Goal: Task Accomplishment & Management: Manage account settings

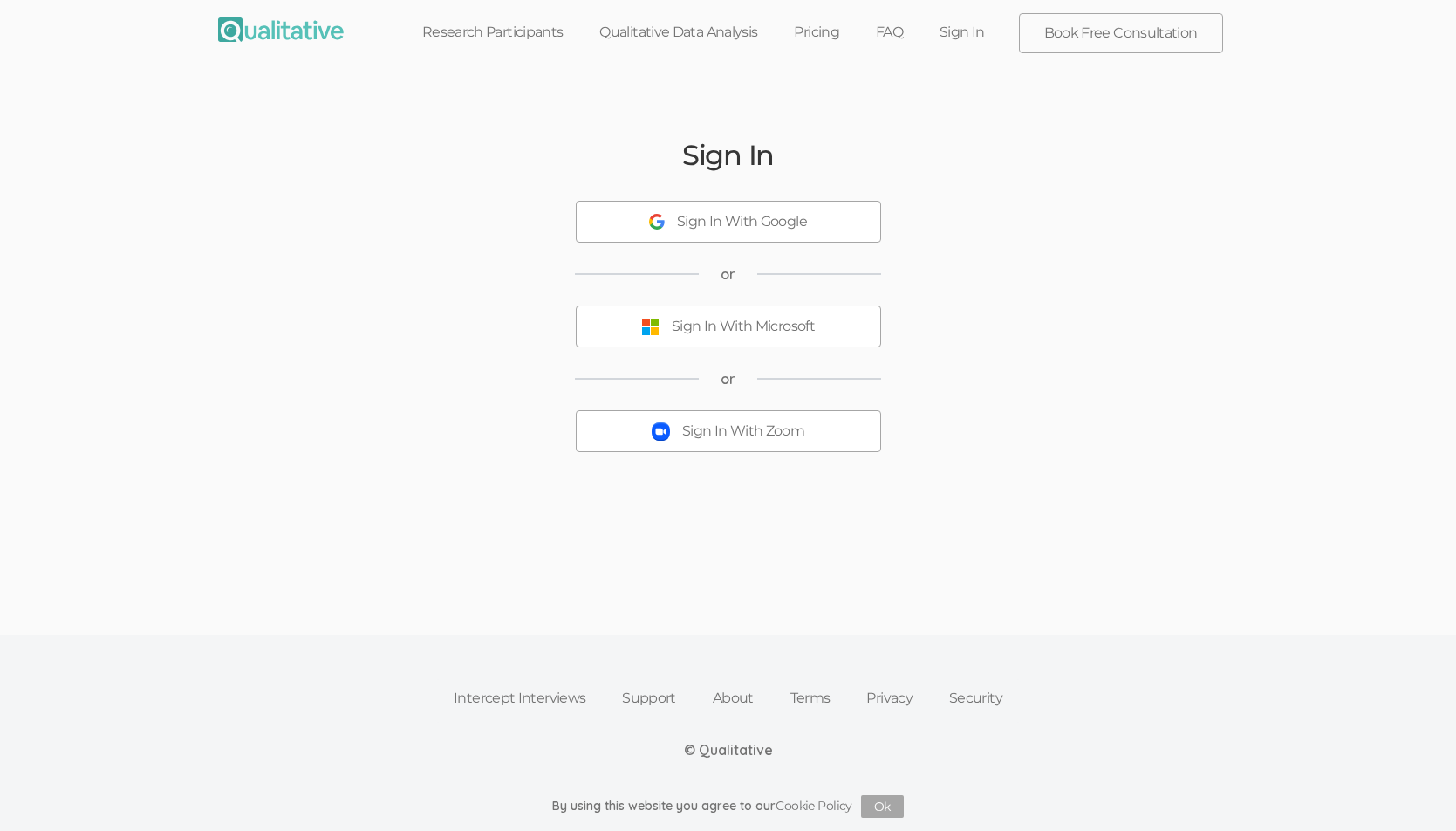
click at [975, 30] on link "Sign In" at bounding box center [962, 31] width 82 height 38
click at [975, 29] on link "Sign In" at bounding box center [962, 31] width 82 height 38
click at [954, 28] on link "Sign In" at bounding box center [962, 31] width 82 height 38
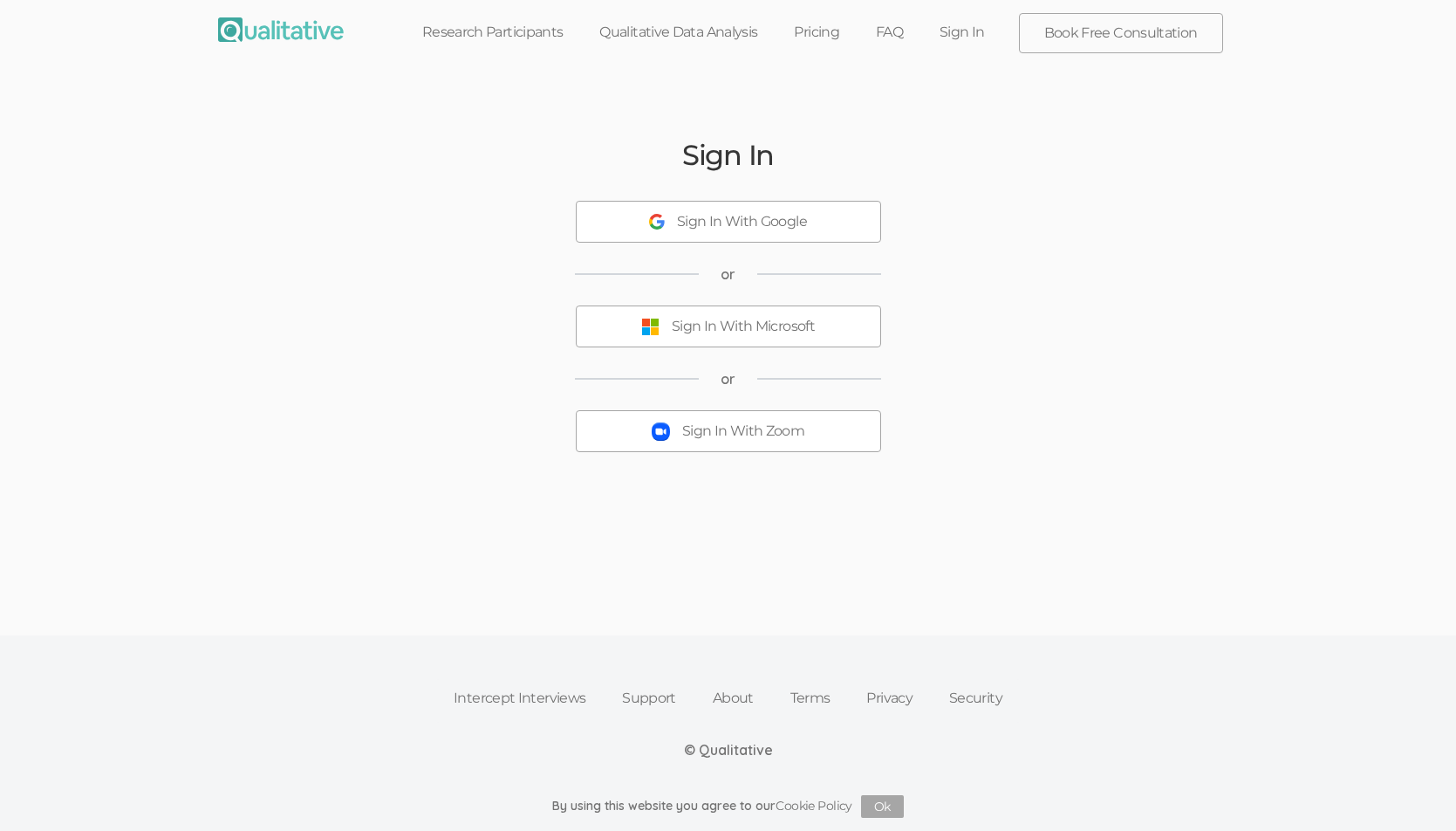
click at [710, 427] on div "Sign In With Zoom" at bounding box center [743, 431] width 122 height 20
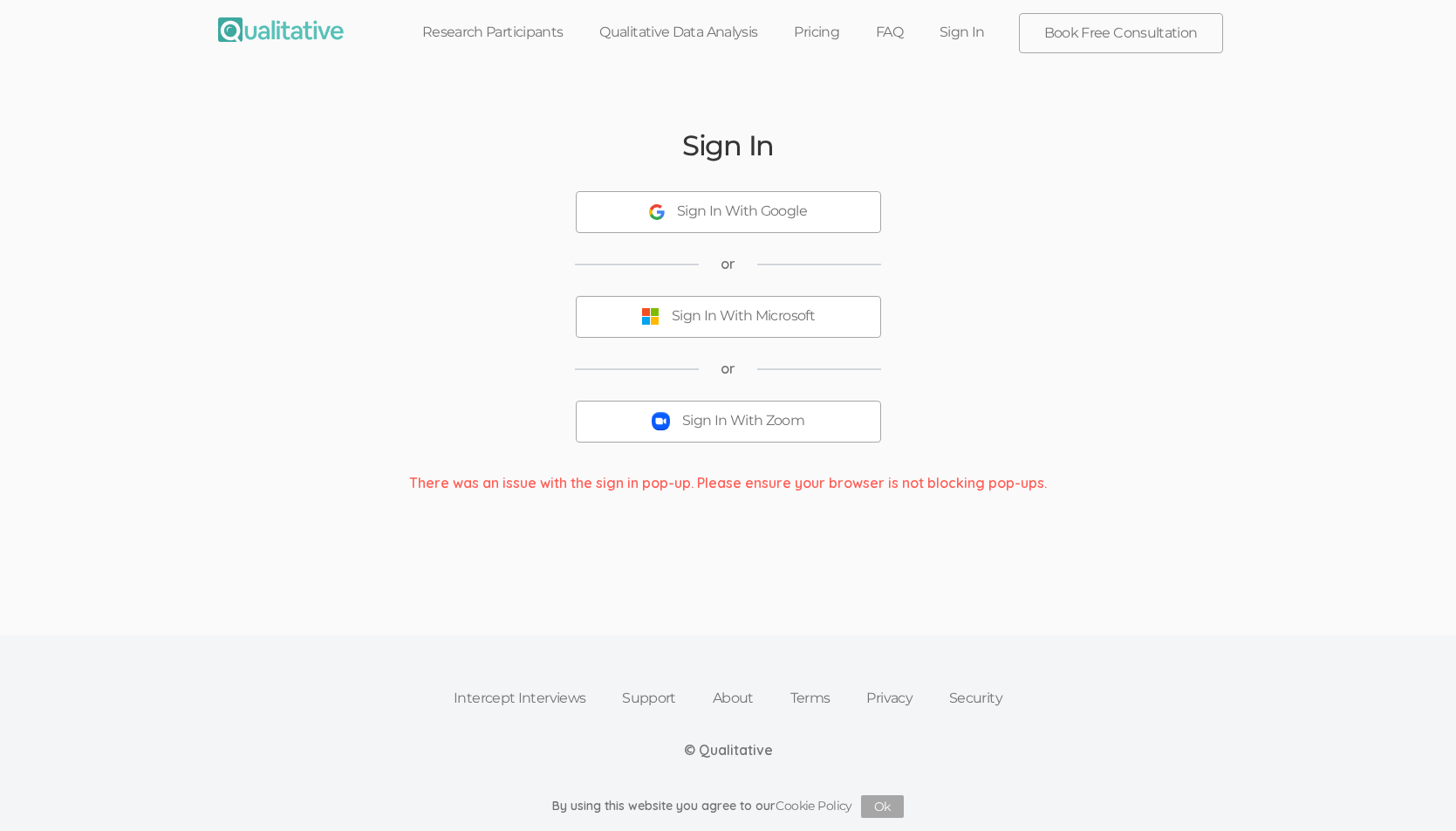
click at [962, 29] on link "Sign In" at bounding box center [962, 31] width 82 height 38
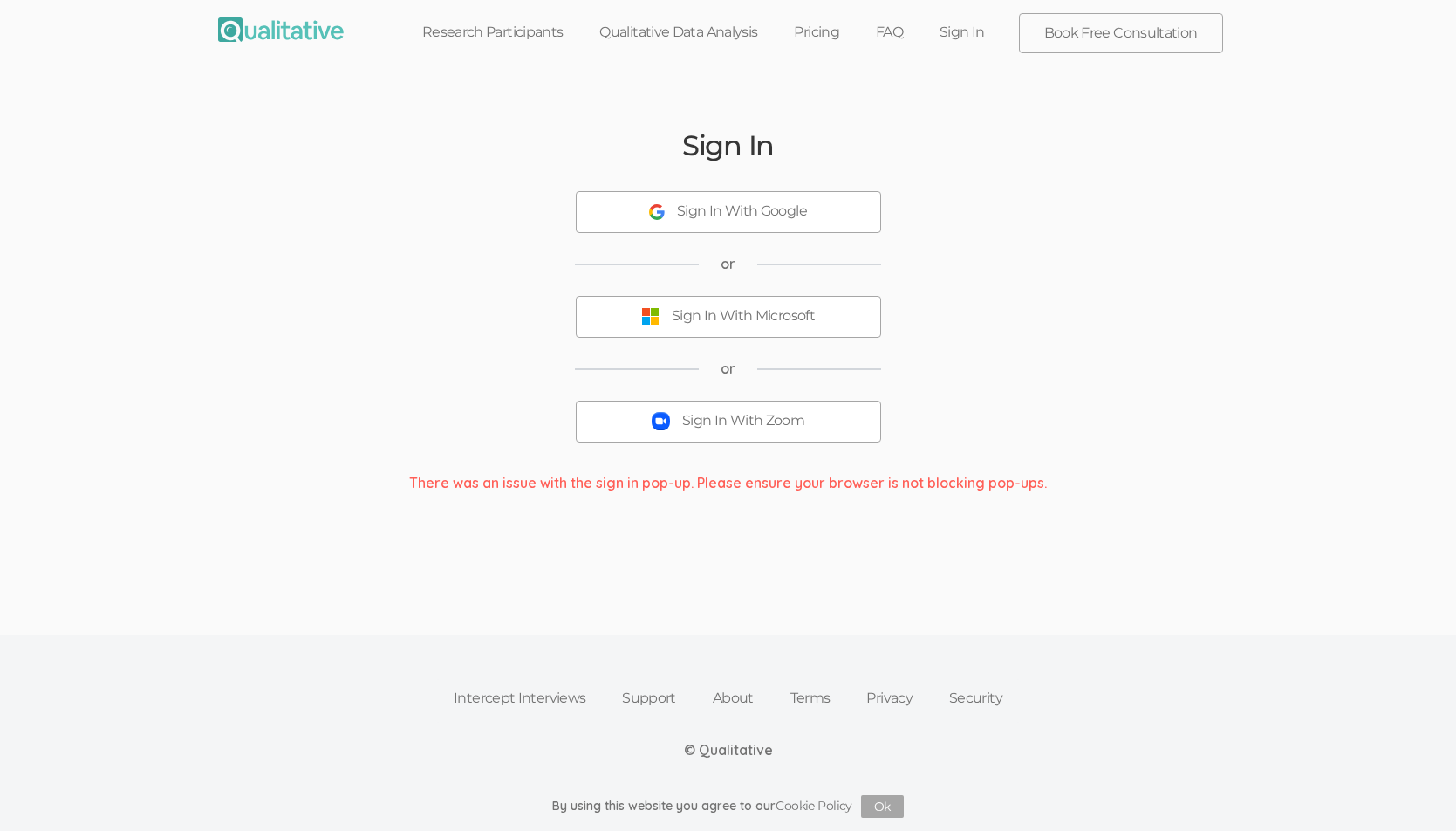
click at [962, 29] on link "Sign In" at bounding box center [962, 31] width 82 height 38
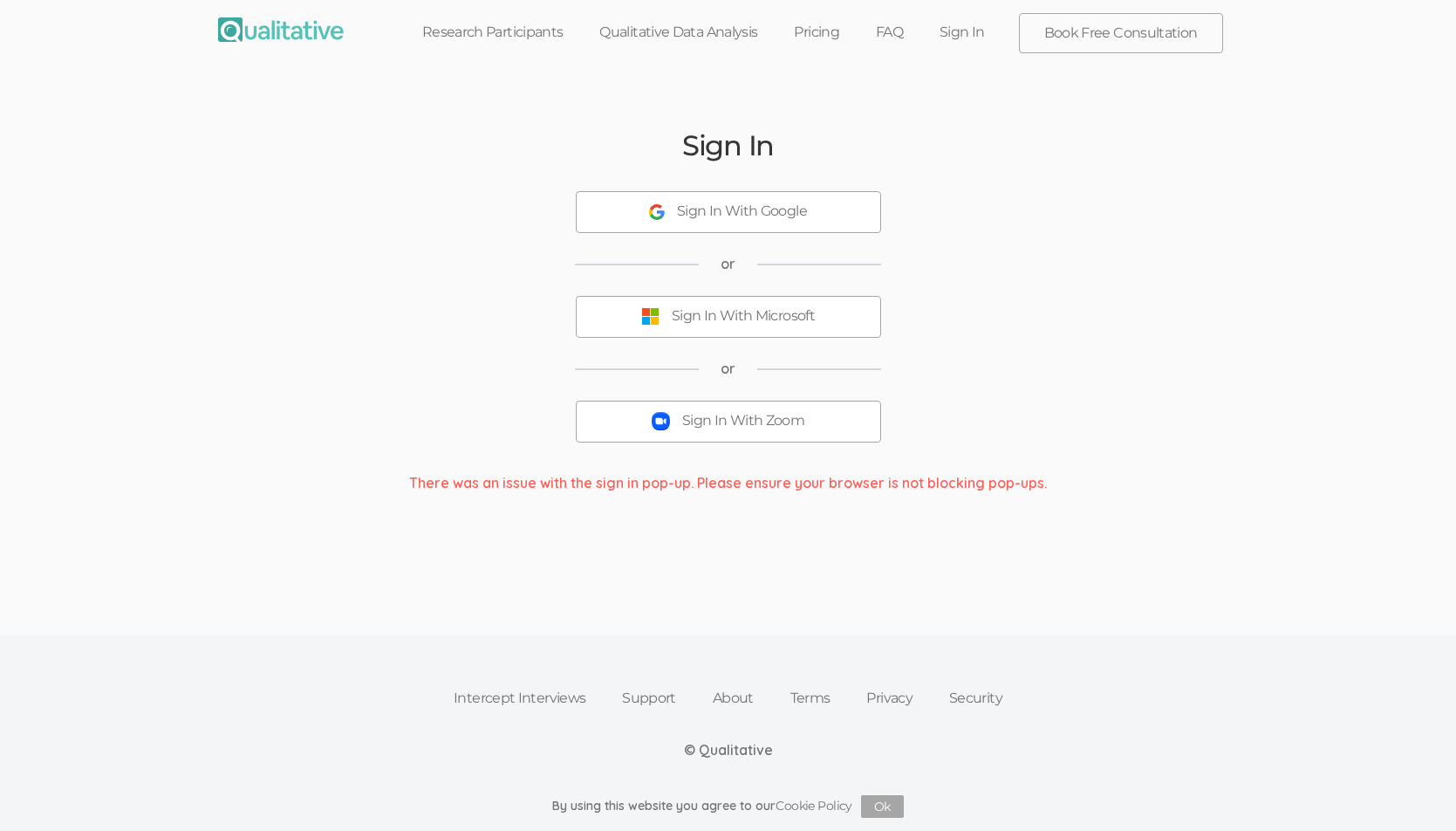
click at [962, 29] on link "Sign In" at bounding box center [962, 31] width 82 height 38
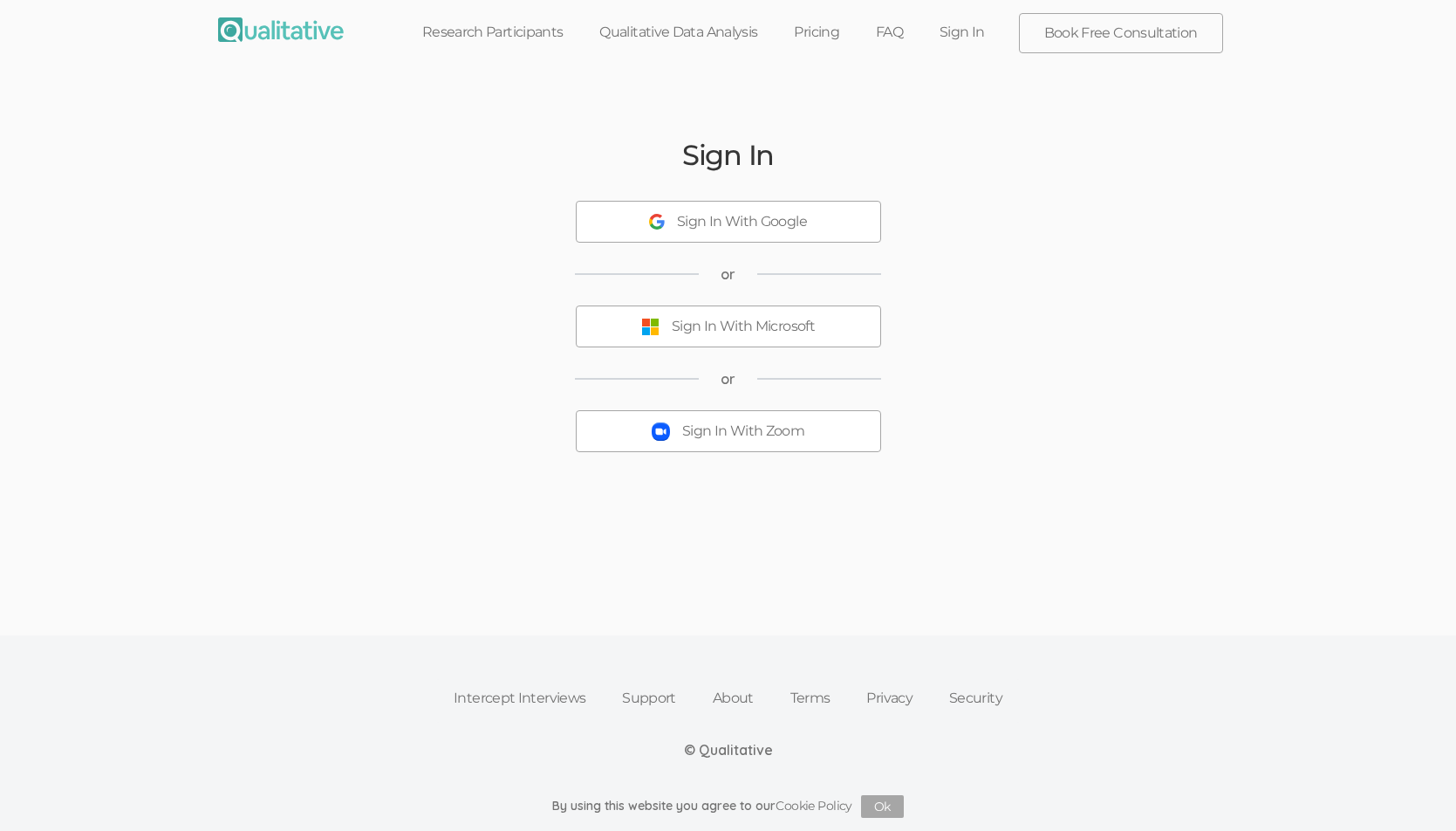
click at [957, 33] on link "Sign In" at bounding box center [962, 31] width 82 height 38
click at [800, 431] on div "Sign In With Zoom" at bounding box center [743, 431] width 122 height 20
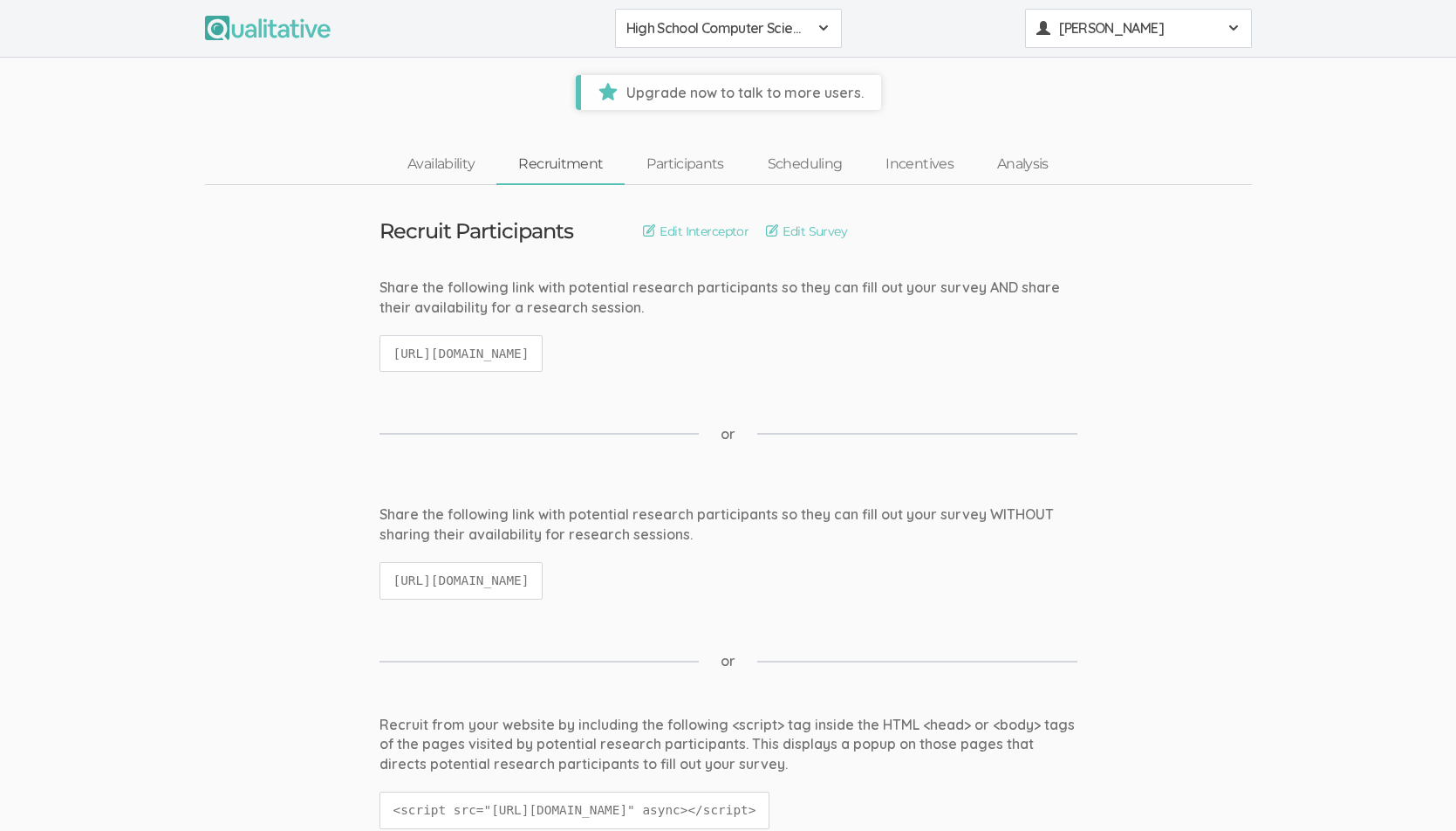
click at [1224, 20] on div "Wiley Cruse" at bounding box center [1139, 28] width 204 height 20
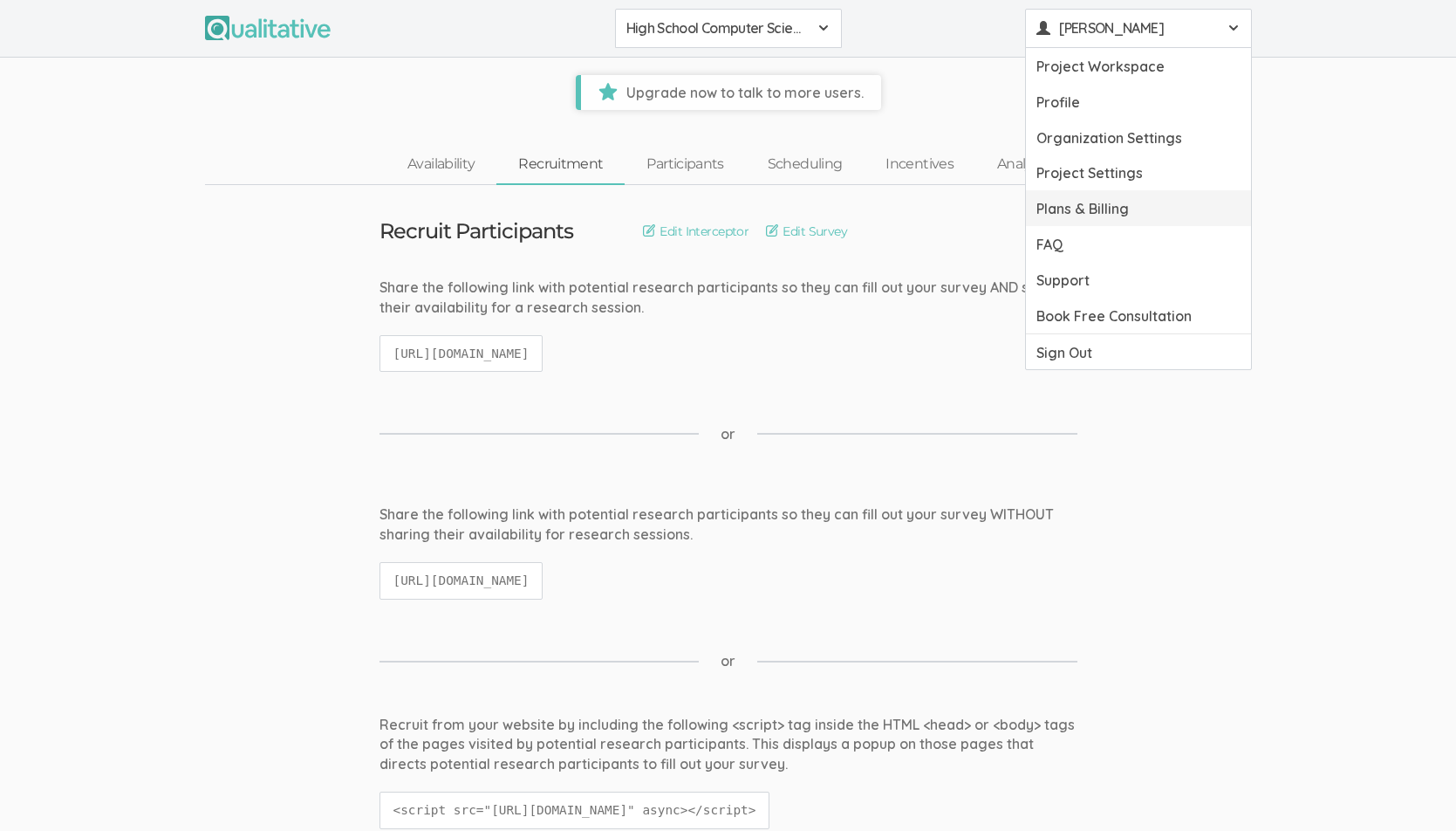
click at [1120, 200] on link "Plans & Billing" at bounding box center [1139, 208] width 225 height 36
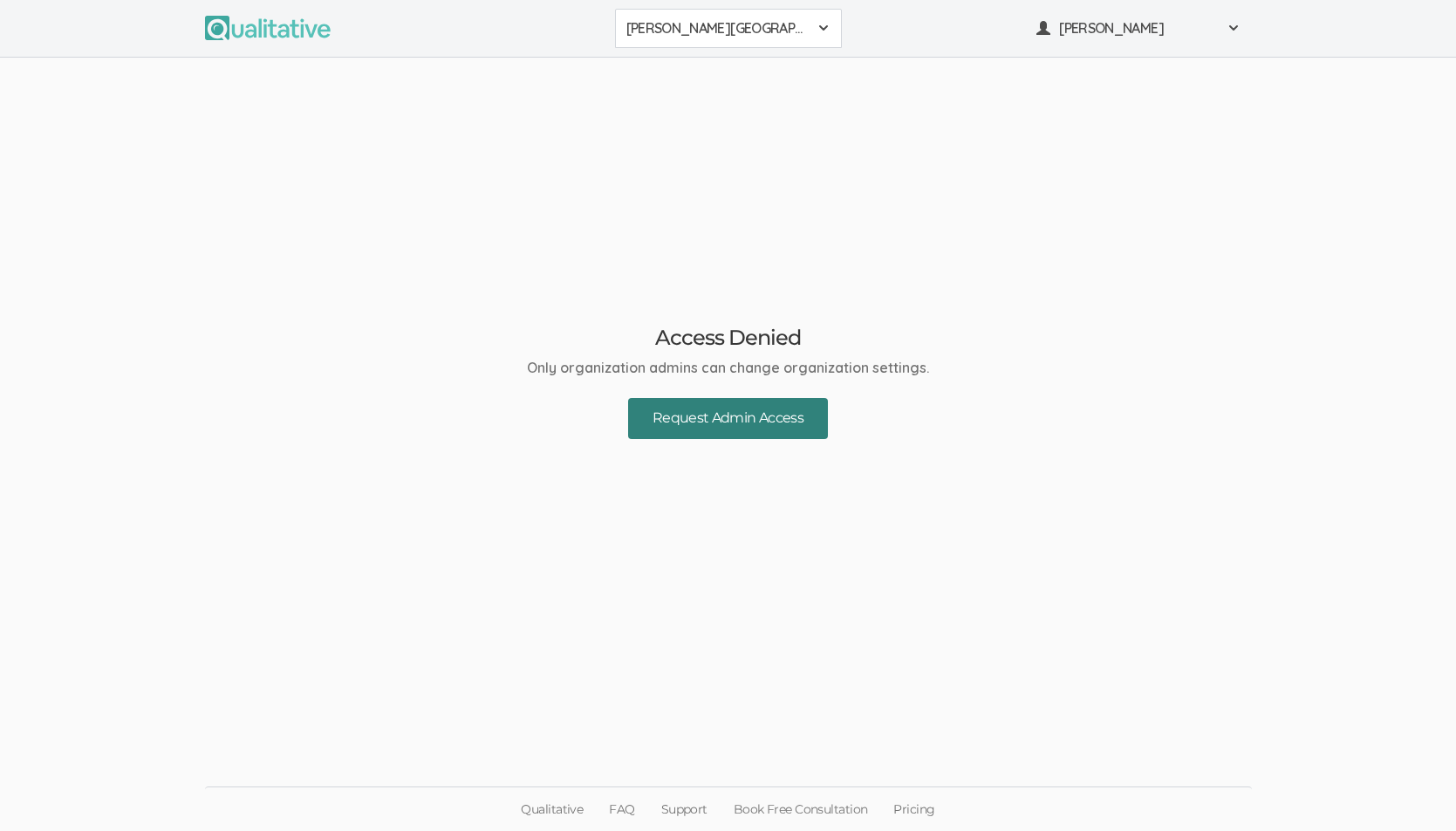
click at [786, 418] on button "Request Admin Access" at bounding box center [728, 418] width 200 height 41
click at [912, 804] on link "Pricing" at bounding box center [913, 808] width 68 height 44
click at [914, 811] on link "Pricing" at bounding box center [913, 808] width 68 height 44
click at [905, 811] on link "Pricing" at bounding box center [913, 808] width 68 height 44
click at [617, 807] on link "FAQ" at bounding box center [621, 808] width 52 height 44
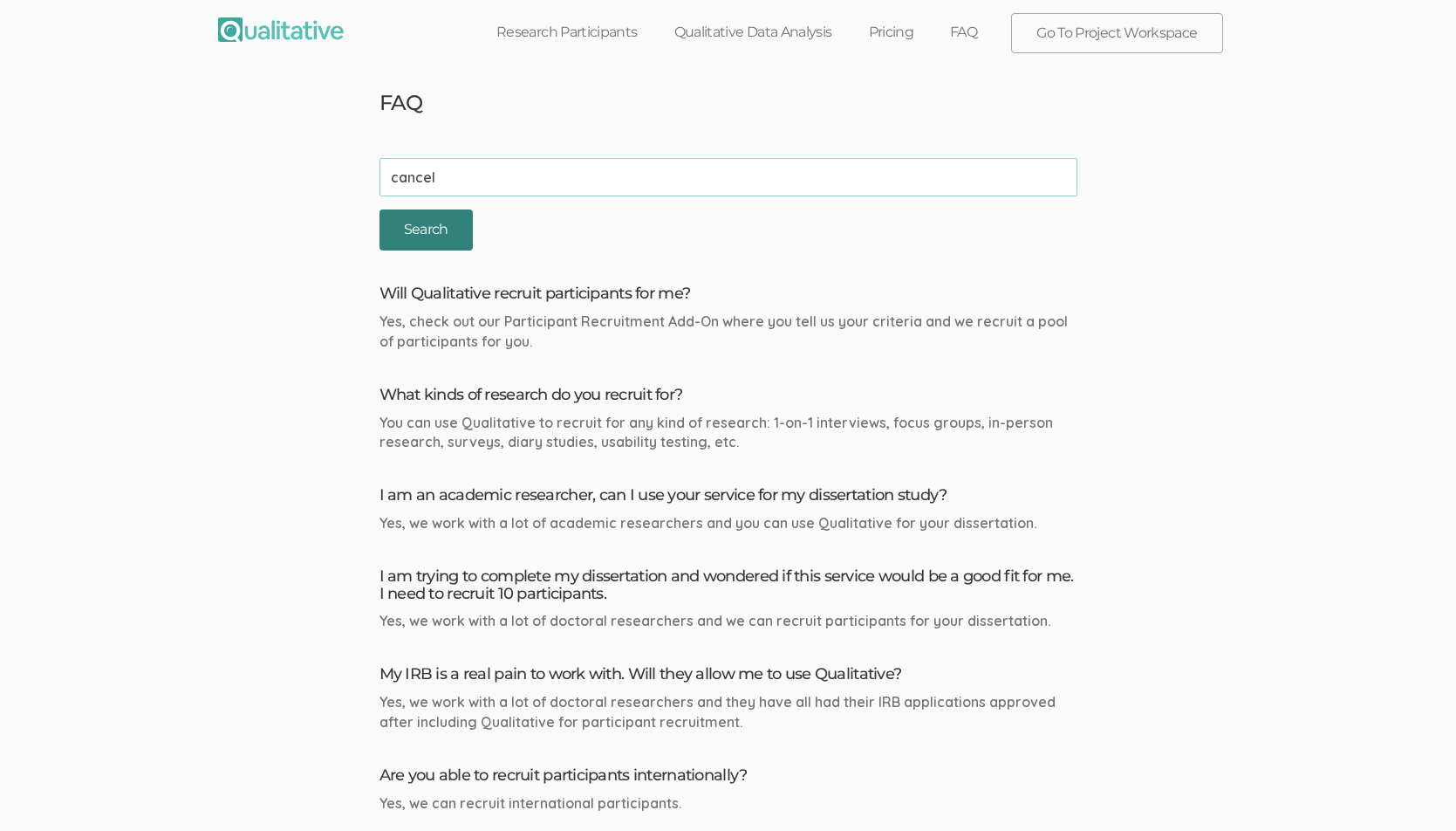
type input "cancel"
click at [419, 230] on input "Search" at bounding box center [425, 230] width 93 height 41
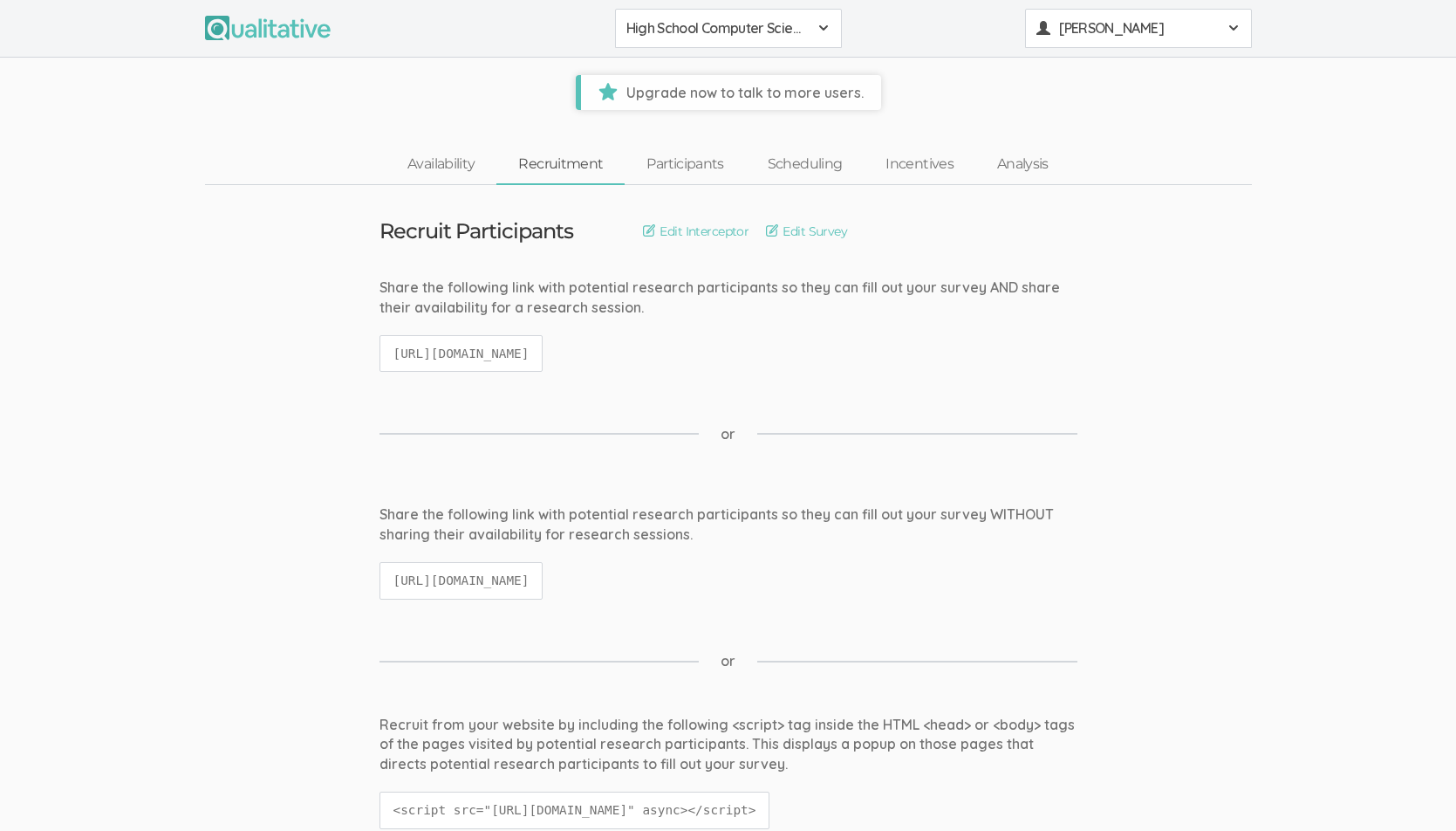
click at [1222, 36] on div "Wiley Cruse" at bounding box center [1139, 28] width 204 height 20
click at [1147, 25] on span "Wiley Cruse" at bounding box center [1138, 28] width 157 height 20
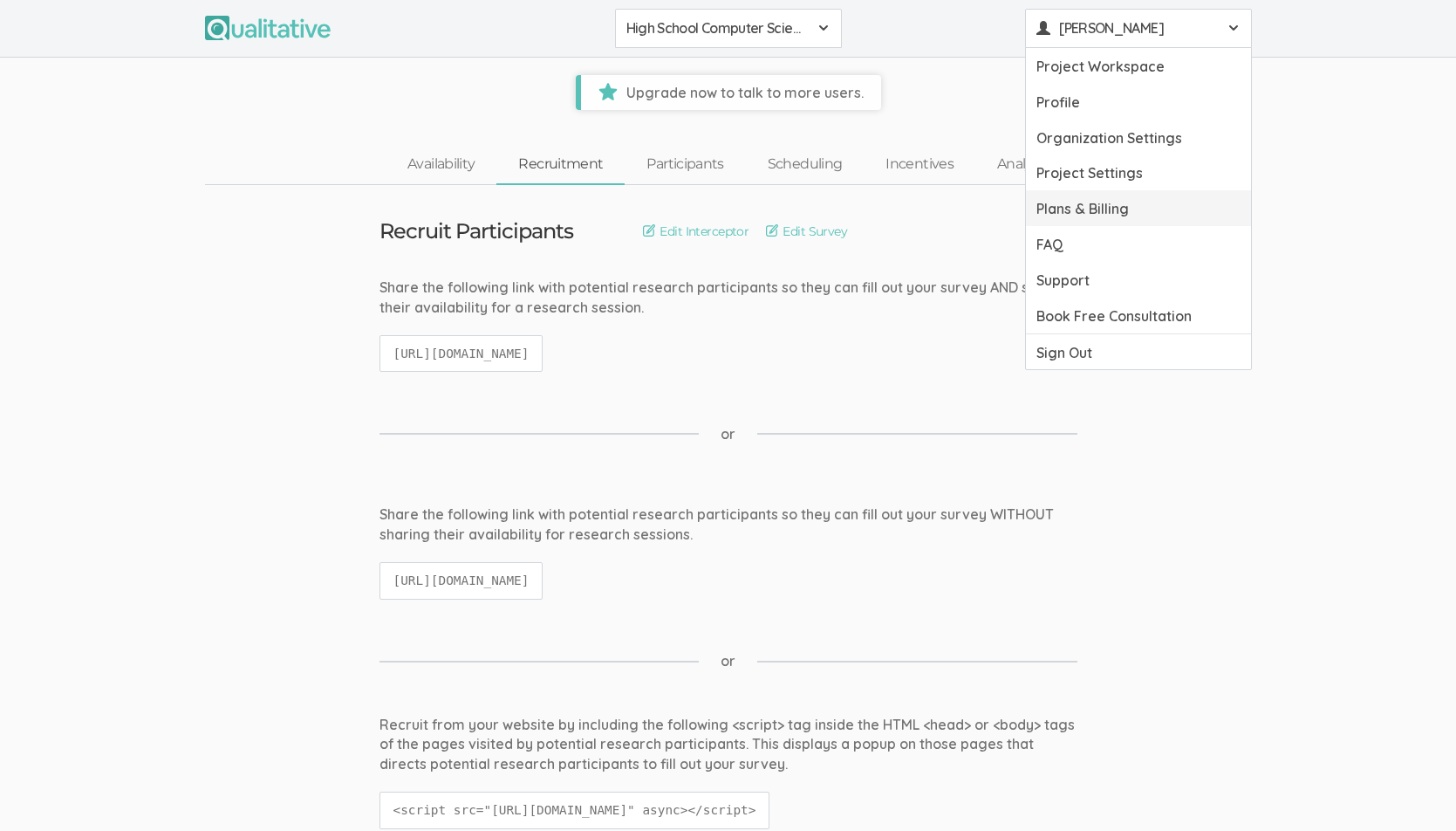
click at [1074, 208] on link "Plans & Billing" at bounding box center [1139, 208] width 225 height 36
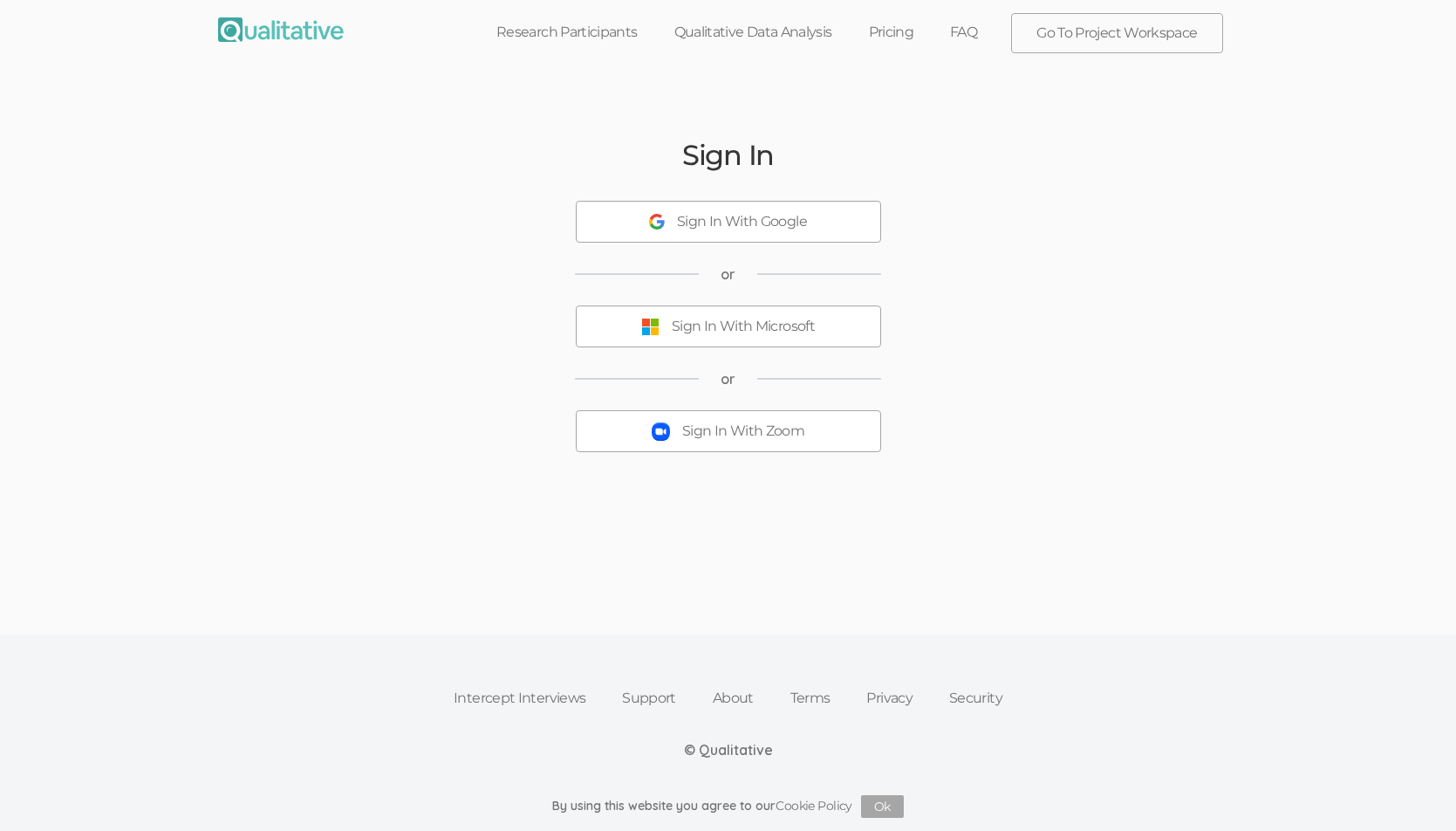
click at [898, 36] on link "Pricing" at bounding box center [892, 31] width 82 height 38
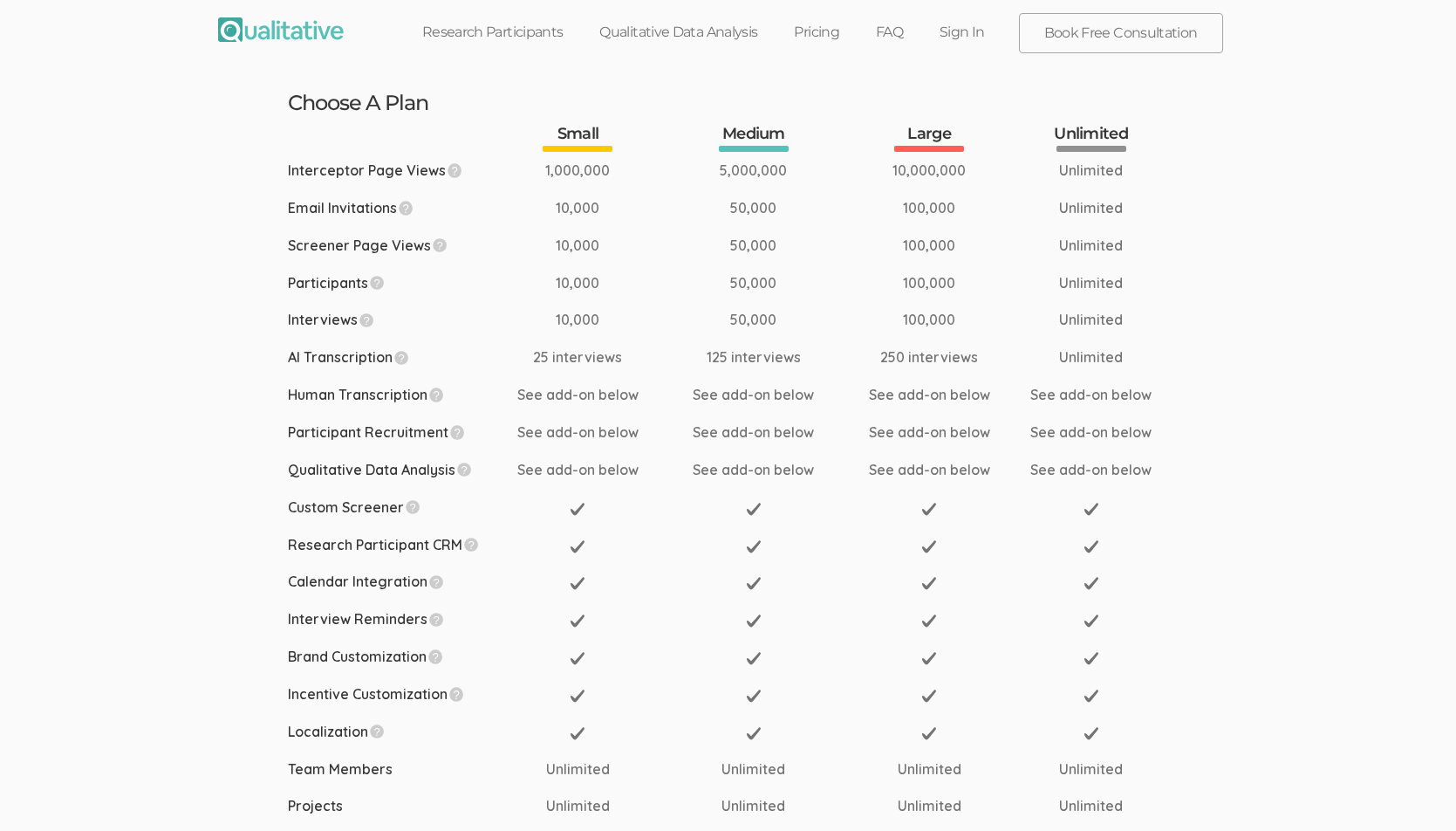
click at [967, 37] on link "Sign In" at bounding box center [962, 31] width 82 height 38
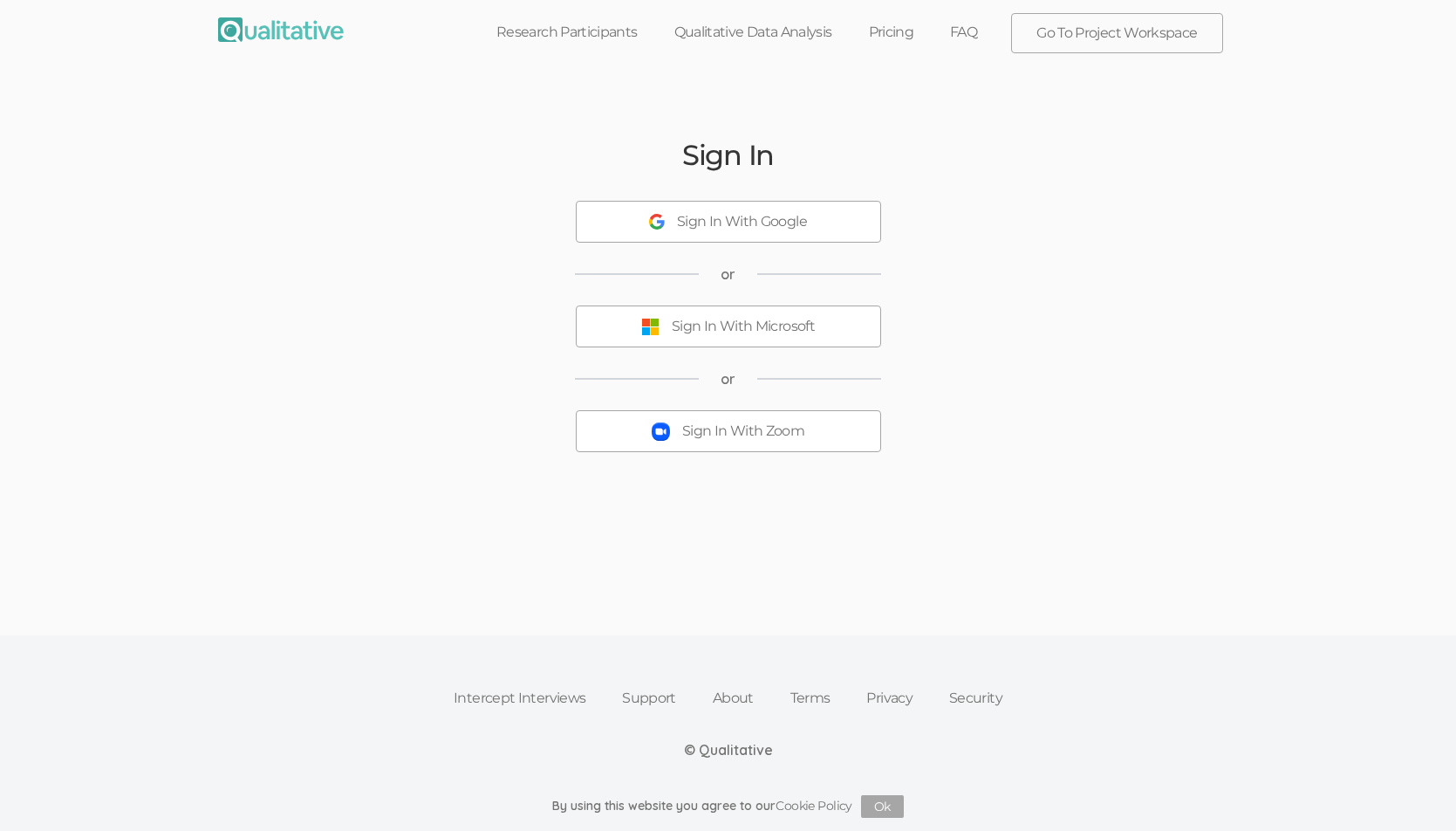
click at [815, 419] on button "Sign In With Zoom" at bounding box center [729, 430] width 306 height 42
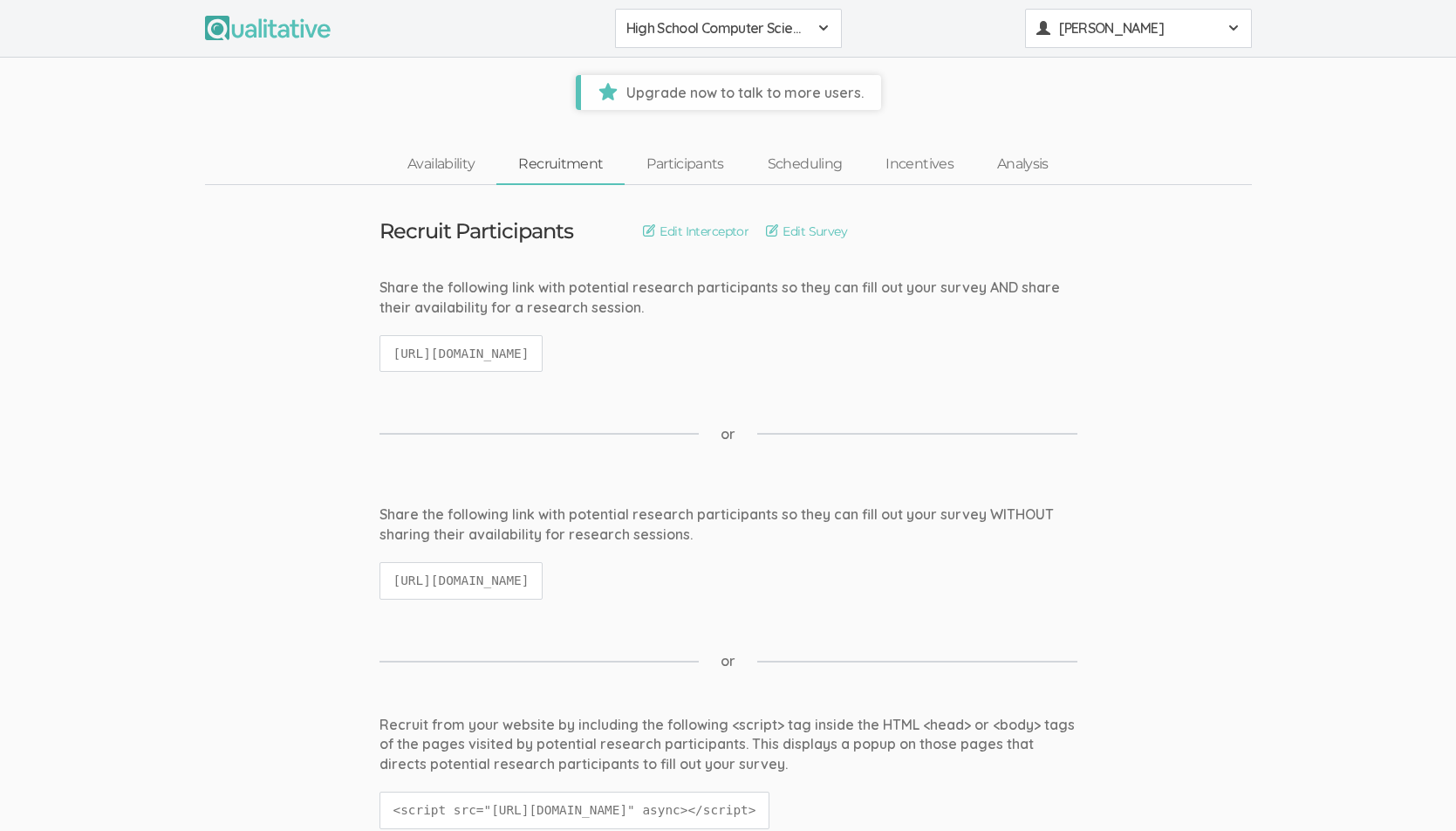
click at [1205, 23] on span "[PERSON_NAME]" at bounding box center [1138, 28] width 157 height 20
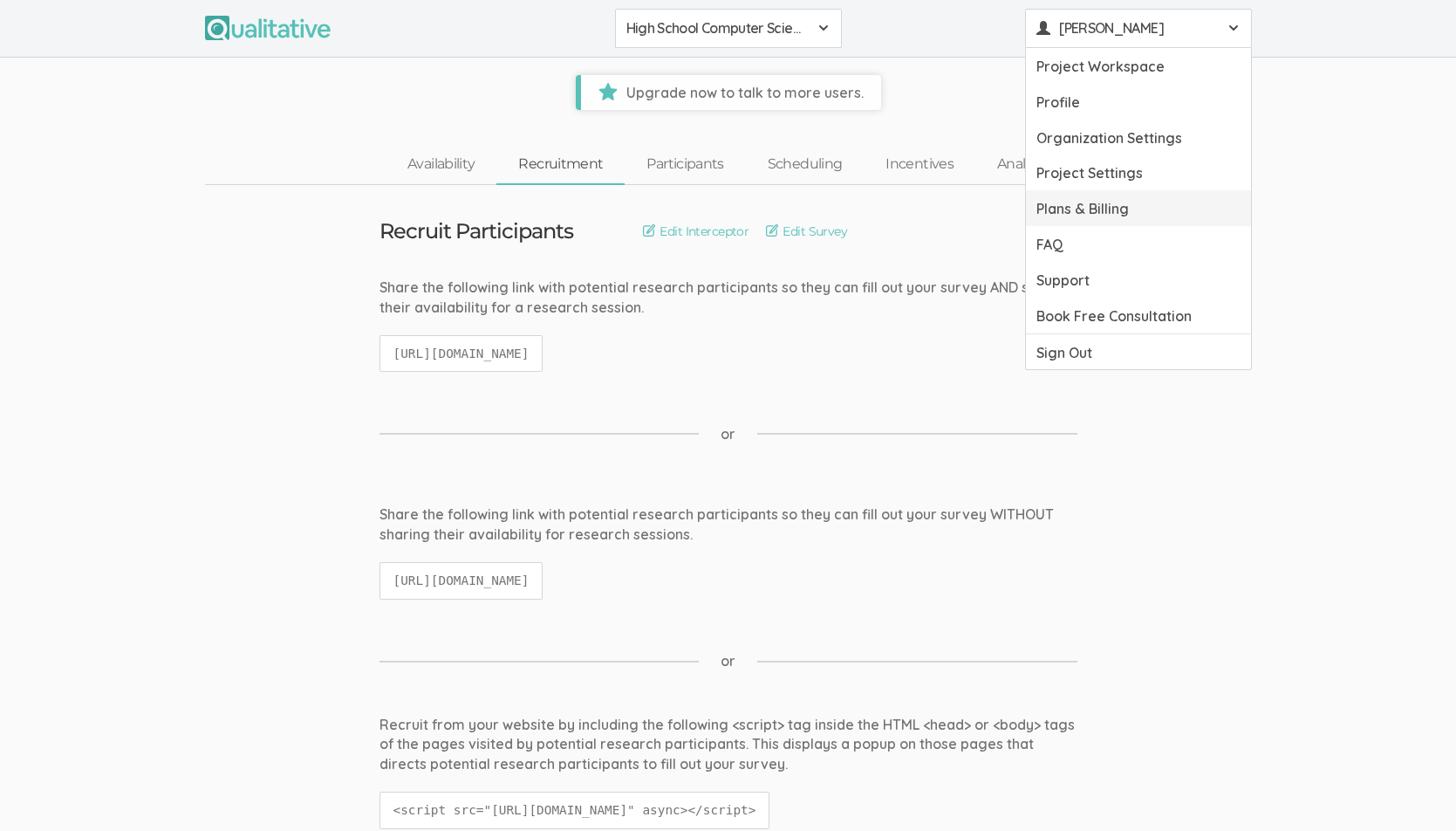
click at [1070, 201] on link "Plans & Billing" at bounding box center [1139, 208] width 225 height 36
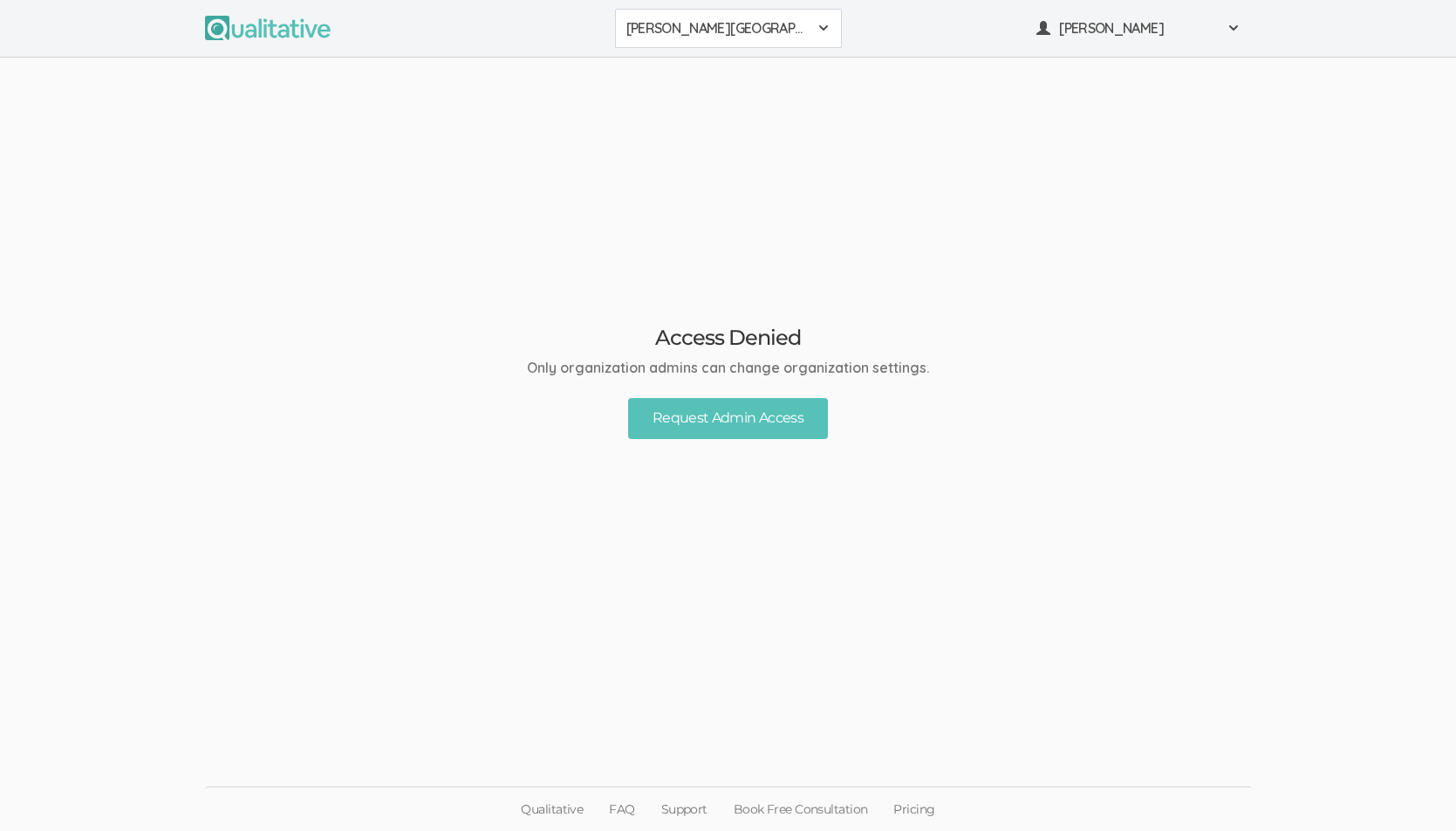
click at [243, 23] on img at bounding box center [267, 27] width 125 height 24
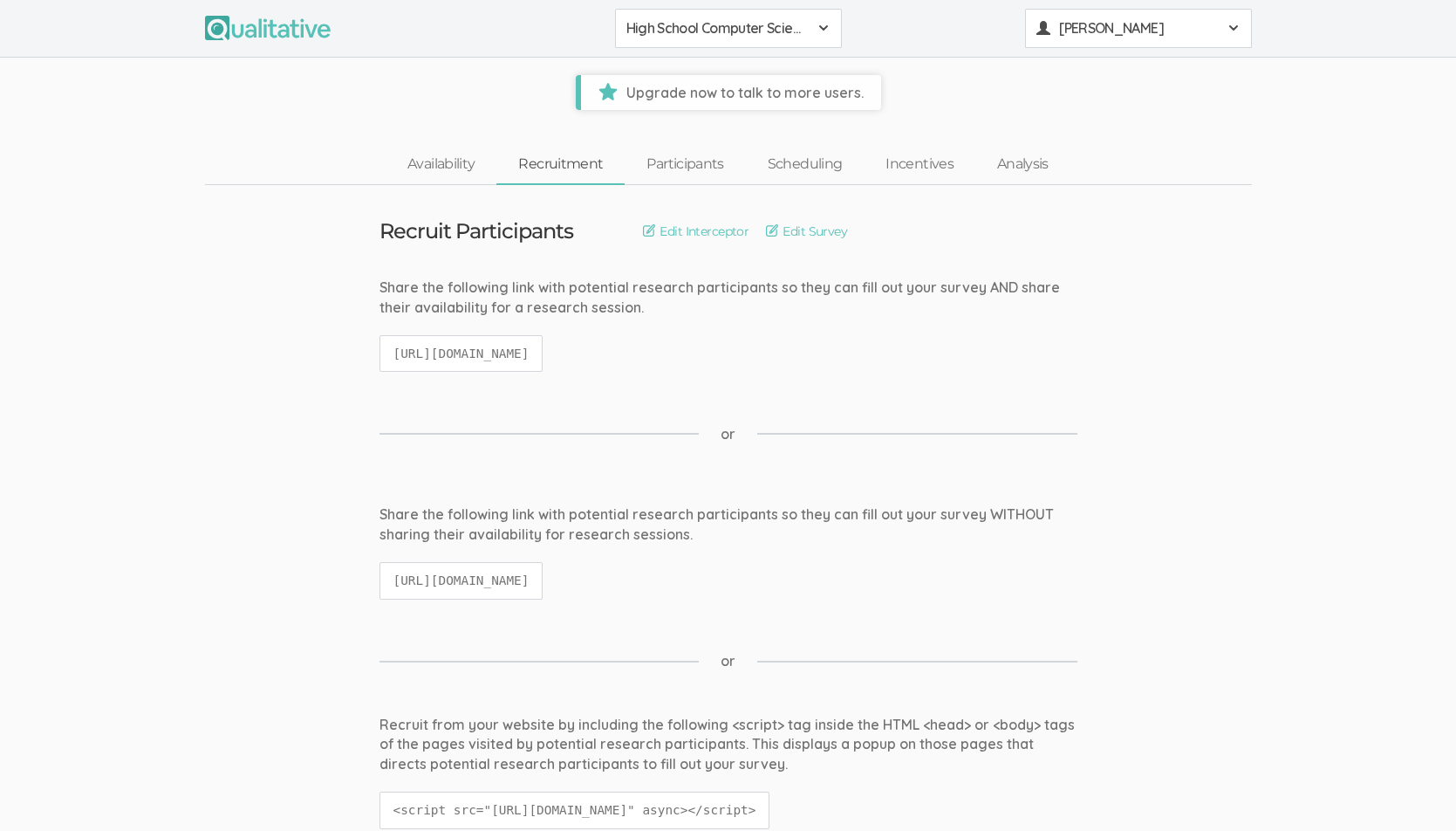
click at [1130, 25] on span "Wiley Cruse" at bounding box center [1138, 28] width 157 height 20
click at [1114, 346] on link "Sign Out" at bounding box center [1139, 352] width 225 height 36
